Goal: Navigation & Orientation: Find specific page/section

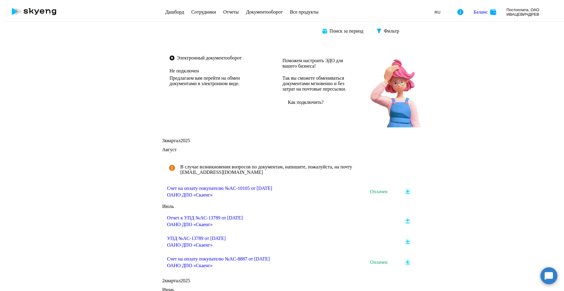
click at [404, 219] on rect at bounding box center [407, 220] width 7 height 7
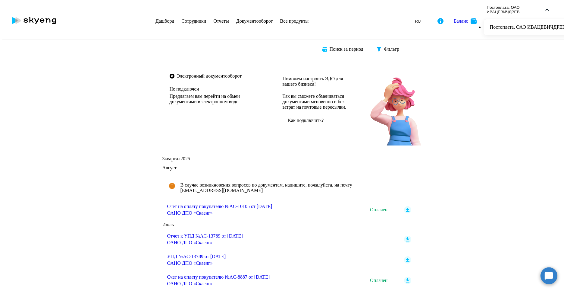
click at [182, 18] on link "Сотрудники" at bounding box center [193, 20] width 25 height 5
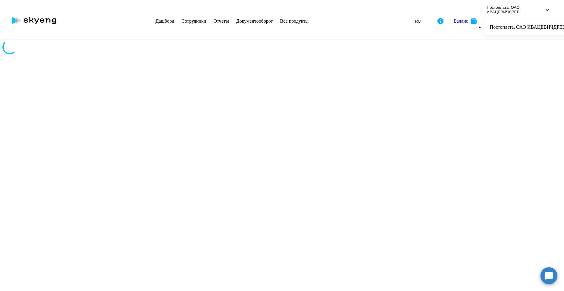
select select "30"
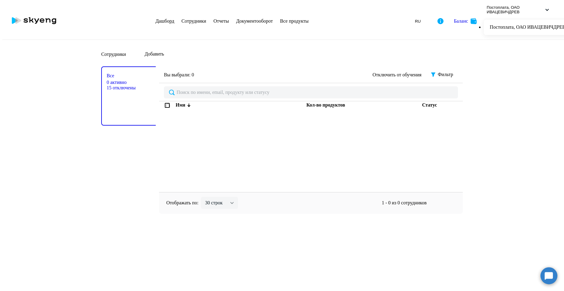
click at [158, 18] on link "Дашборд" at bounding box center [164, 20] width 19 height 5
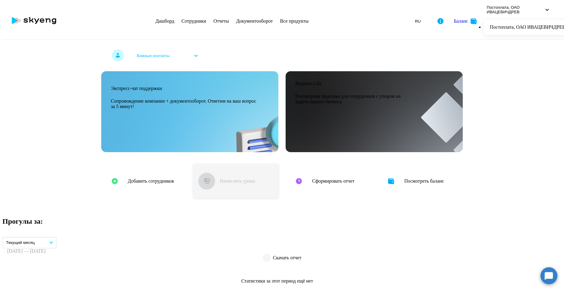
scroll to position [151, 0]
click at [57, 237] on button "Текущий месяц" at bounding box center [29, 242] width 54 height 11
click at [199, 18] on link "Сотрудники" at bounding box center [193, 20] width 25 height 5
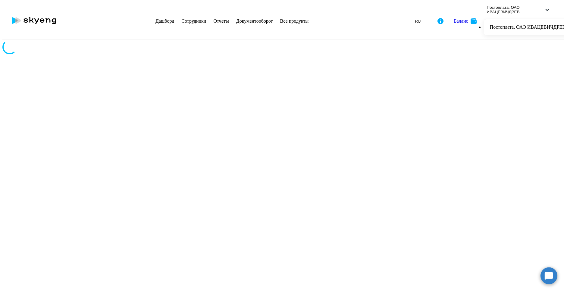
select select "30"
